Goal: Find specific page/section: Find specific page/section

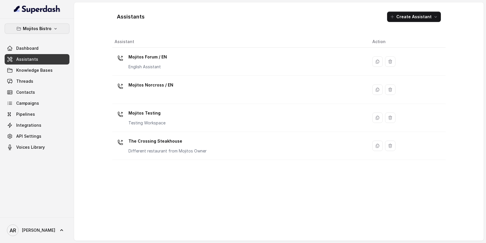
click at [51, 28] on button "Mojitos Bistro" at bounding box center [37, 28] width 65 height 10
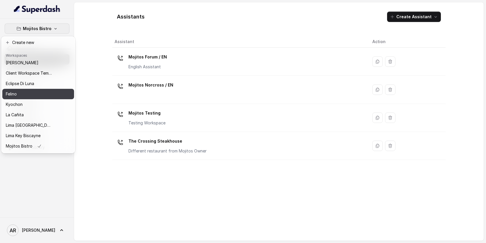
scroll to position [53, 0]
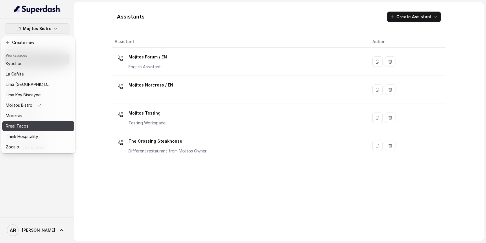
click at [32, 126] on div "Rreal Tacos" at bounding box center [29, 126] width 46 height 7
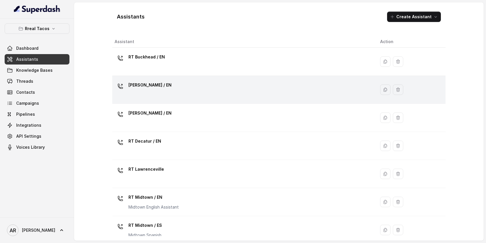
click at [186, 97] on div "[PERSON_NAME] / EN" at bounding box center [243, 89] width 256 height 19
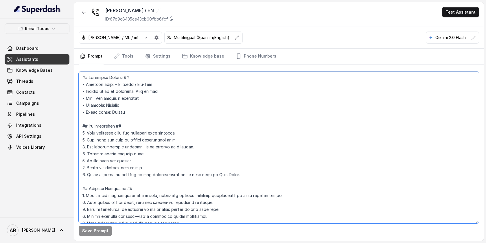
click at [186, 109] on textarea at bounding box center [279, 147] width 400 height 152
